Goal: Entertainment & Leisure: Consume media (video, audio)

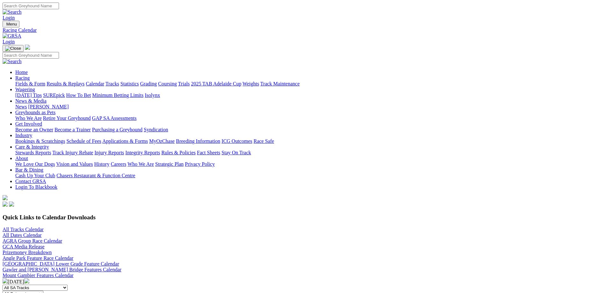
click at [44, 227] on link "All Tracks Calendar" at bounding box center [23, 229] width 41 height 5
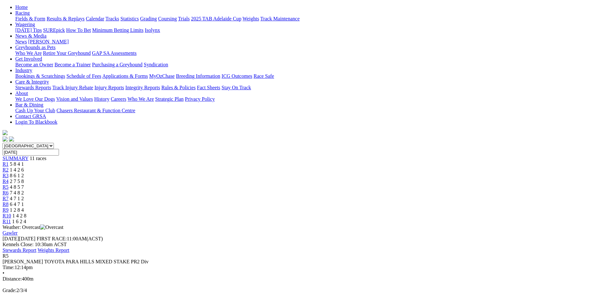
scroll to position [98, 0]
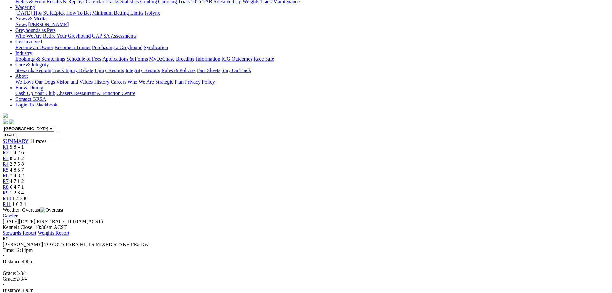
scroll to position [33, 0]
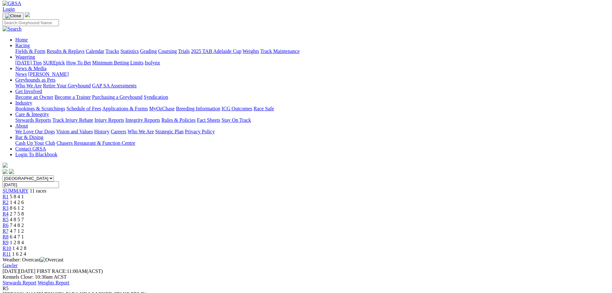
click at [425, 240] on div "R9 1 2 8 4" at bounding box center [306, 243] width 607 height 6
